Goal: Find specific page/section: Find specific page/section

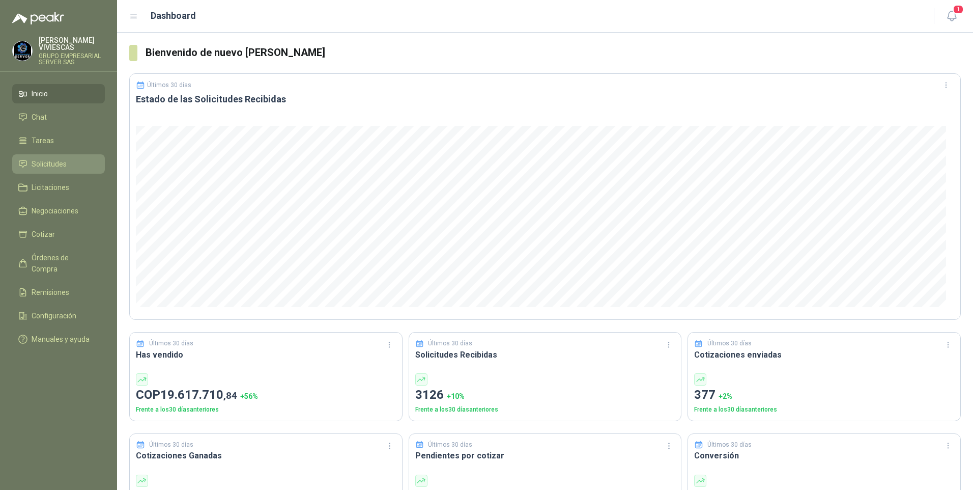
click at [58, 167] on span "Solicitudes" at bounding box center [49, 163] width 35 height 11
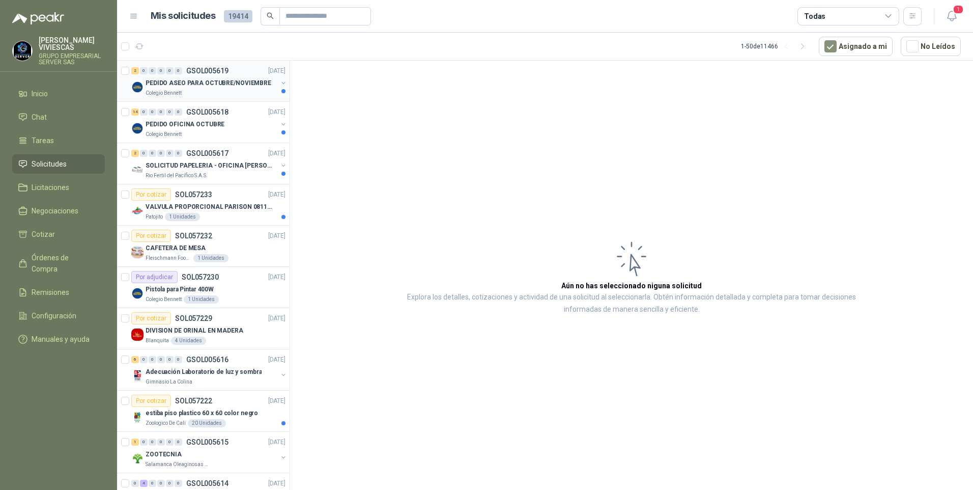
click at [199, 84] on p "PEDIDO ASEO PARA OCTUBRE/NOVIEMBRE" at bounding box center [209, 83] width 126 height 10
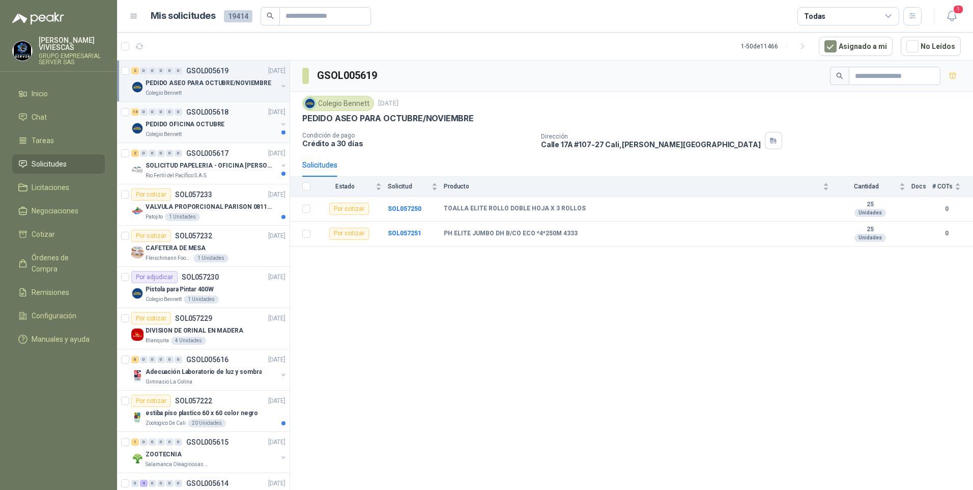
click at [184, 126] on p "PEDIDO OFICINA OCTUBRE" at bounding box center [185, 125] width 79 height 10
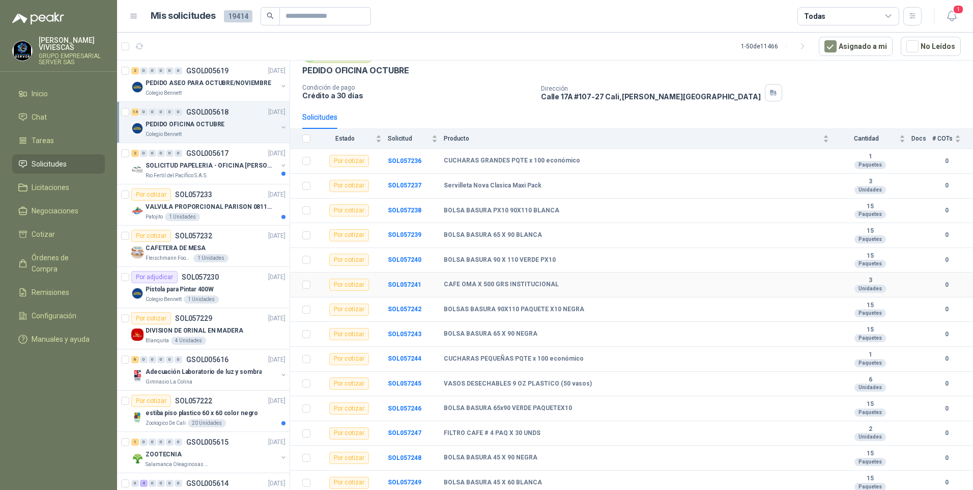
scroll to position [50, 0]
click at [203, 170] on p "SOLICITUD PAPELERIA - OFICINA [PERSON_NAME]" at bounding box center [209, 166] width 127 height 10
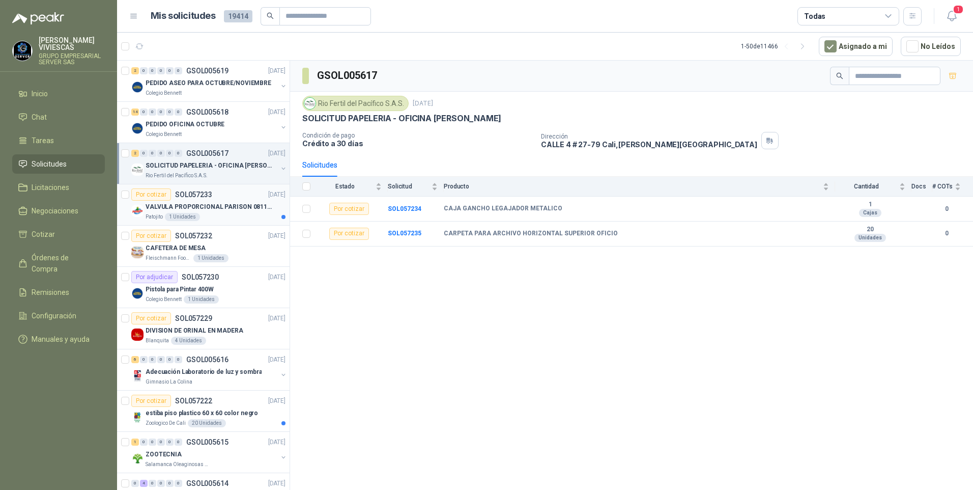
click at [208, 210] on p "VALVULA PROPORCIONAL PARISON 0811404612 / 4WRPEH6C4 REXROTH" at bounding box center [209, 207] width 127 height 10
